Goal: Register for event/course

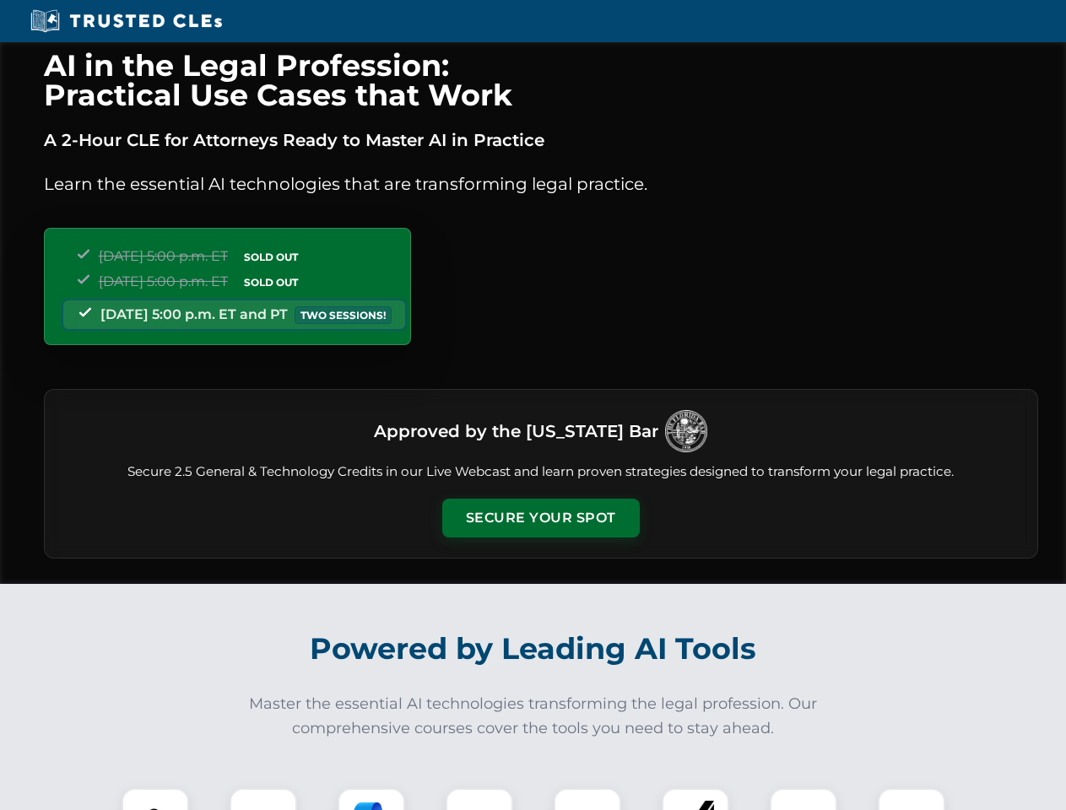
click at [540, 518] on button "Secure Your Spot" at bounding box center [540, 518] width 197 height 39
click at [155, 799] on img at bounding box center [155, 822] width 49 height 49
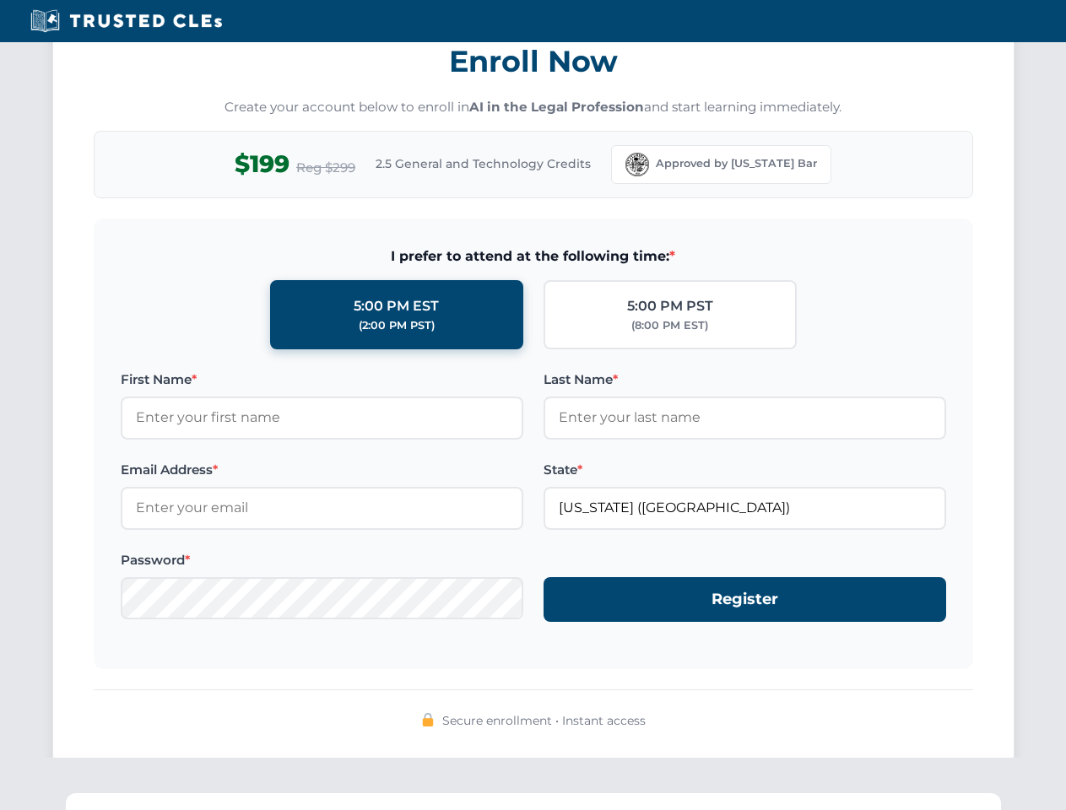
scroll to position [1657, 0]
